Goal: Transaction & Acquisition: Book appointment/travel/reservation

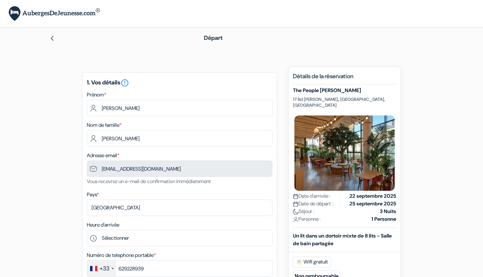
type input "6 29 22 89 39"
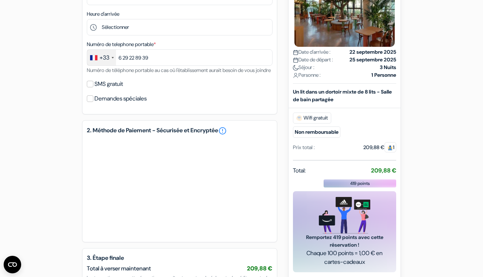
scroll to position [215, 0]
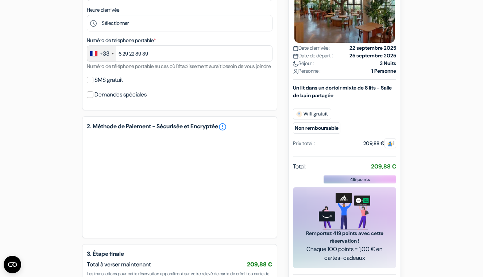
click at [93, 83] on input "SMS gratuit" at bounding box center [90, 80] width 7 height 7
checkbox input "true"
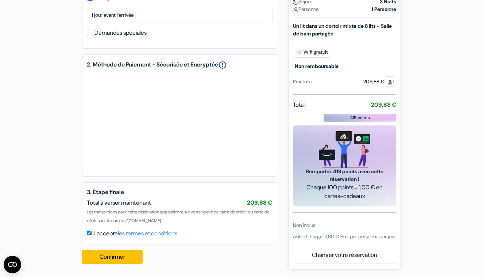
scroll to position [306, 0]
click at [119, 258] on button "Confirmer Loading..." at bounding box center [112, 257] width 61 height 14
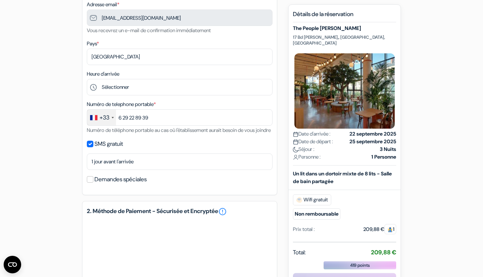
scroll to position [152, 0]
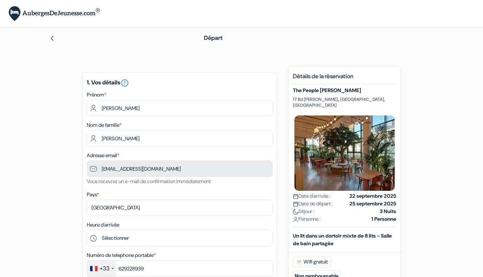
type input "6 29 22 89 39"
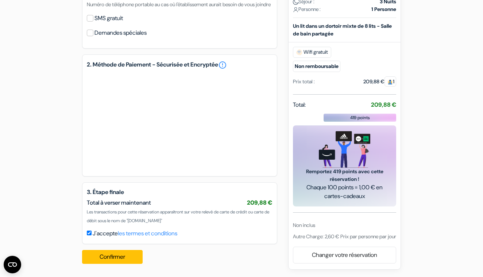
scroll to position [285, 0]
click at [168, 234] on link "les termes et conditions" at bounding box center [147, 233] width 59 height 8
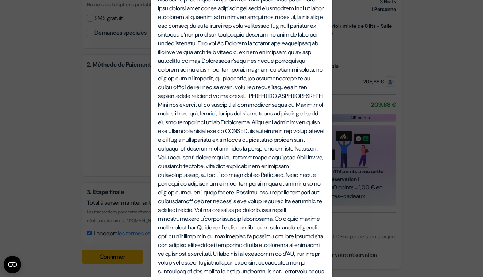
scroll to position [2284, 0]
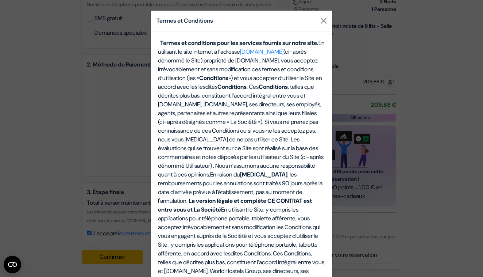
scroll to position [0, 0]
click at [325, 20] on button "Close" at bounding box center [324, 21] width 12 height 12
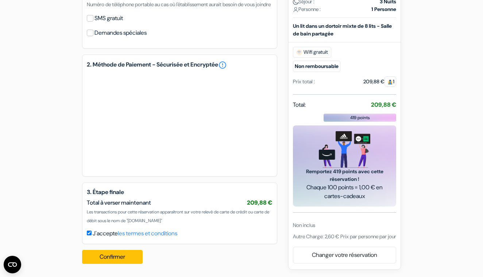
scroll to position [285, 0]
click at [153, 232] on link "les termes et conditions" at bounding box center [147, 233] width 59 height 8
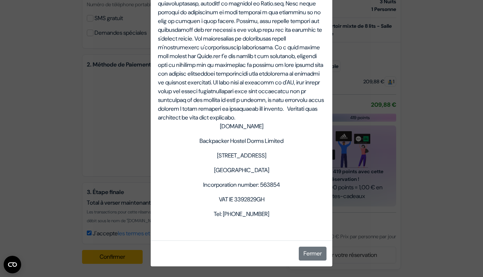
scroll to position [2655, 0]
click at [313, 252] on button "Fermer" at bounding box center [313, 253] width 28 height 14
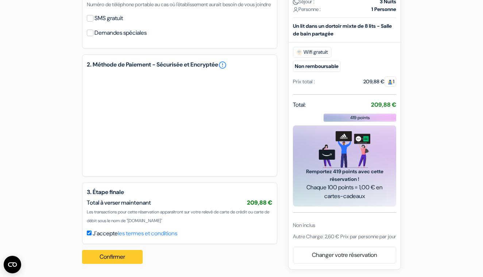
click at [121, 254] on button "Confirmer Loading..." at bounding box center [112, 257] width 61 height 14
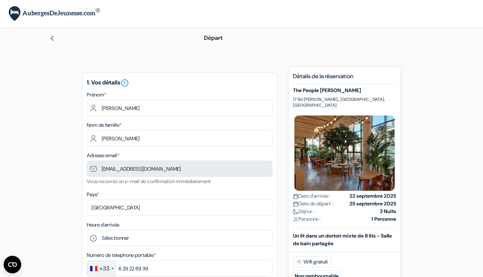
scroll to position [0, 0]
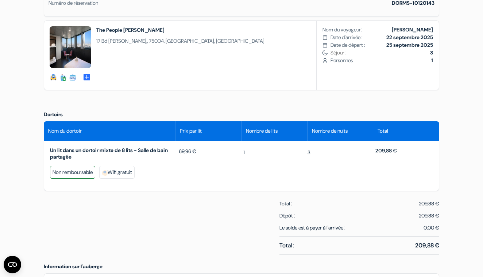
scroll to position [250, 0]
